Goal: Task Accomplishment & Management: Manage account settings

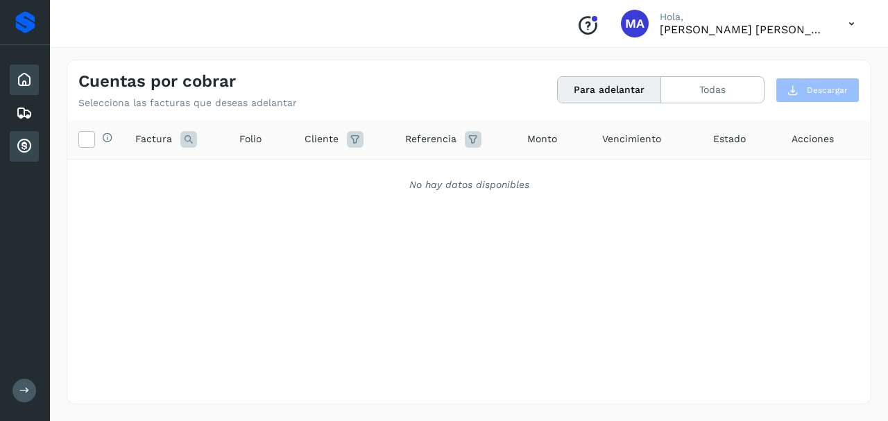
click at [28, 66] on div "Inicio" at bounding box center [24, 80] width 29 height 31
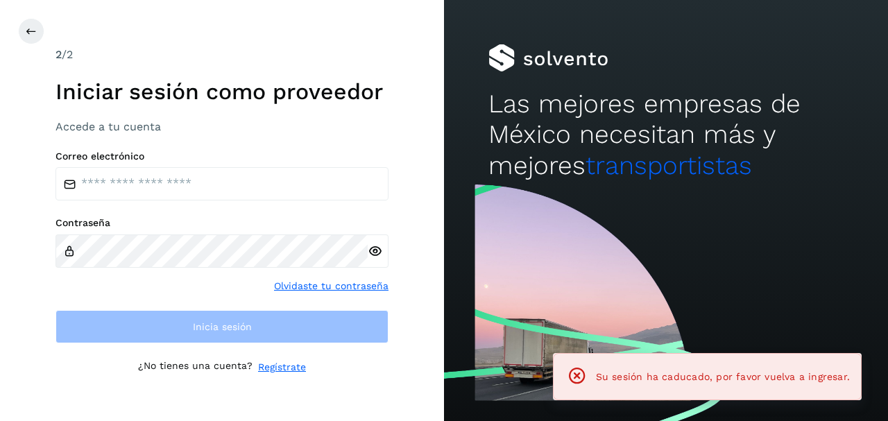
click at [24, 148] on div "2 /2 Iniciar sesión como proveedor Accede a tu cuenta Correo electrónico Contra…" at bounding box center [222, 210] width 444 height 421
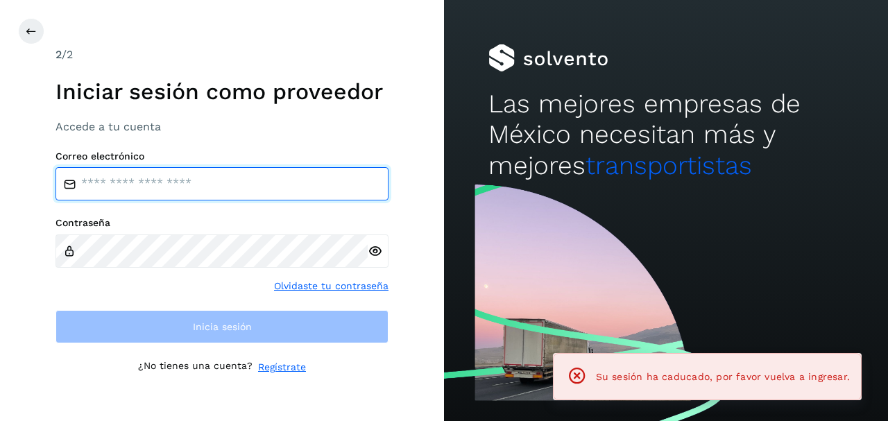
click at [146, 194] on input "email" at bounding box center [222, 183] width 333 height 33
type input "**********"
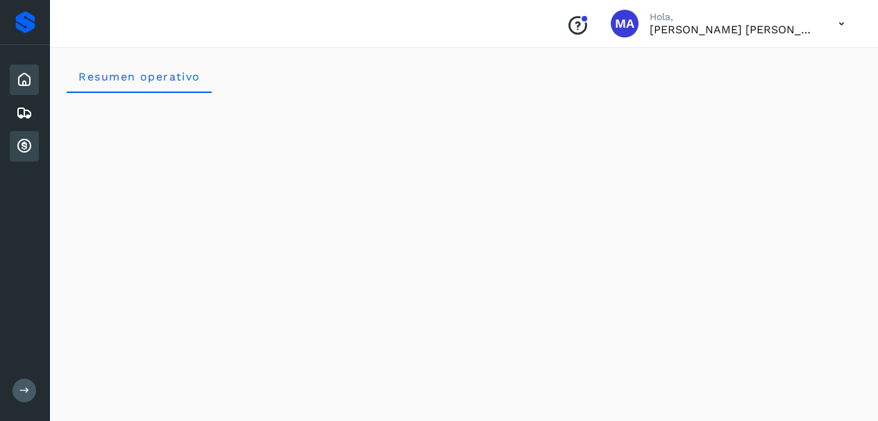
click at [33, 136] on div "Cuentas por cobrar" at bounding box center [24, 146] width 29 height 31
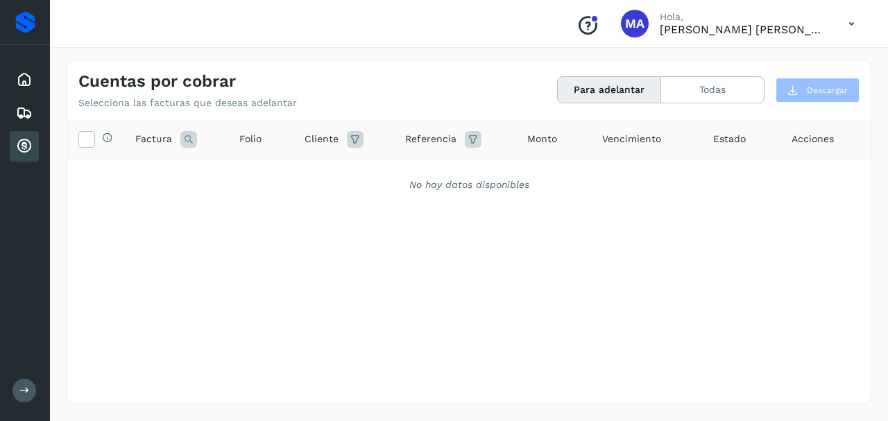
click at [13, 145] on div "Cuentas por cobrar" at bounding box center [24, 146] width 29 height 31
click at [40, 107] on div "Inicio Embarques Cuentas por cobrar" at bounding box center [25, 113] width 50 height 136
click at [29, 110] on icon at bounding box center [24, 113] width 17 height 17
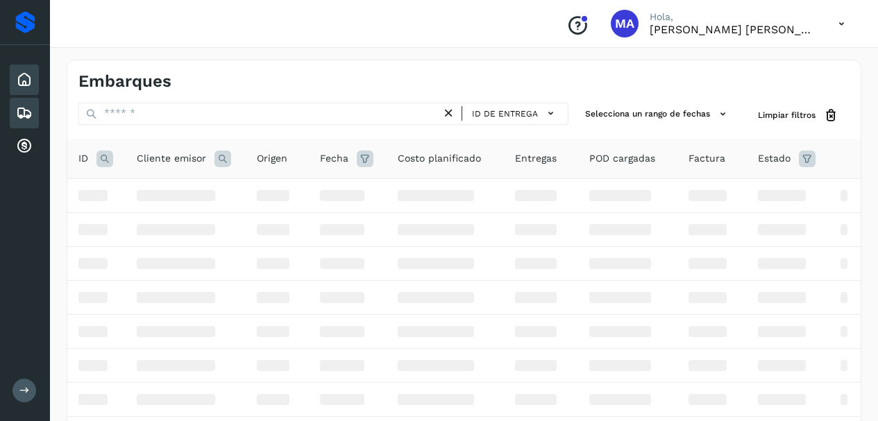
click at [19, 71] on icon at bounding box center [24, 79] width 17 height 17
